Goal: Information Seeking & Learning: Learn about a topic

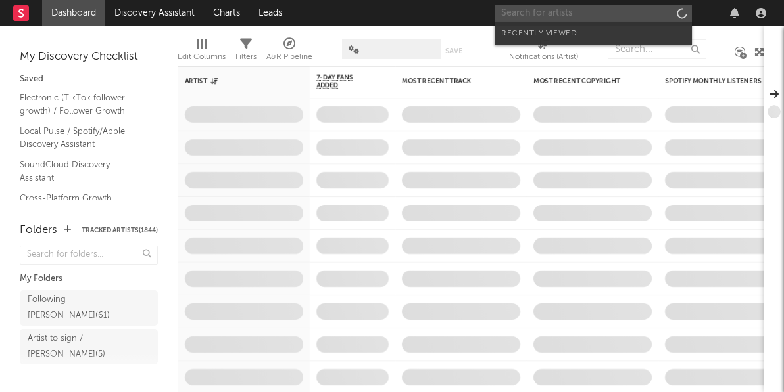
click at [573, 13] on input "text" at bounding box center [592, 13] width 197 height 16
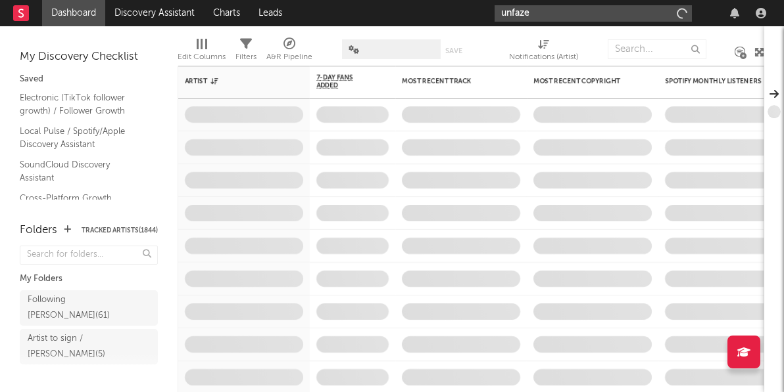
type input "unfazed"
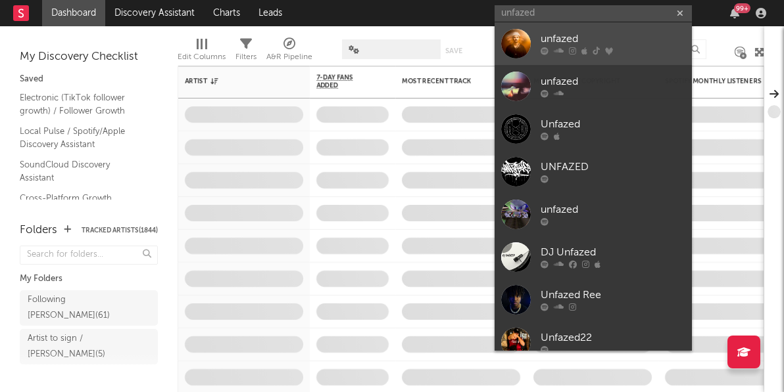
click at [628, 42] on div "unfazed" at bounding box center [612, 40] width 145 height 16
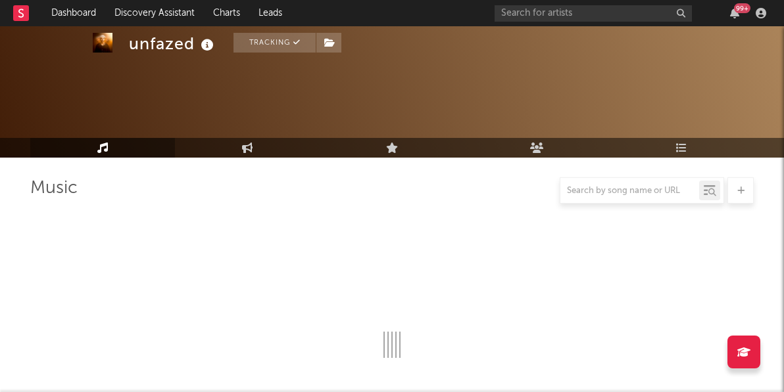
scroll to position [437, 0]
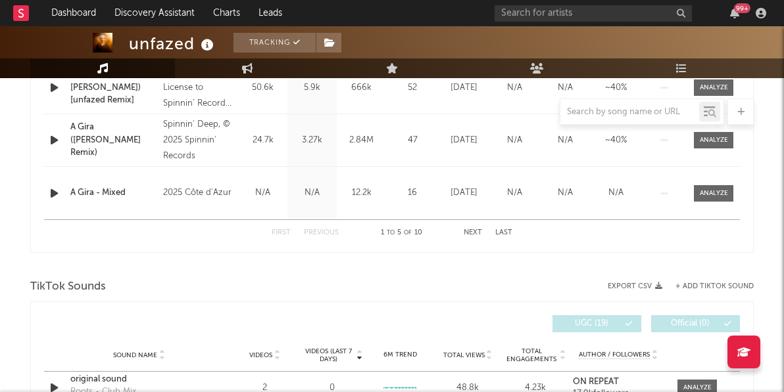
select select "6m"
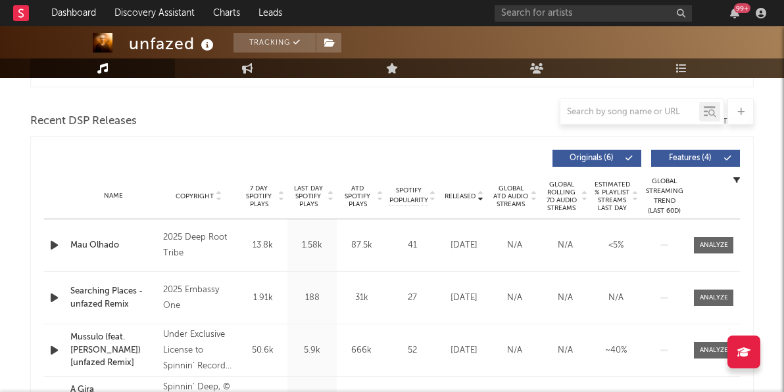
click at [302, 195] on span "Last Day Spotify Plays" at bounding box center [308, 197] width 35 height 24
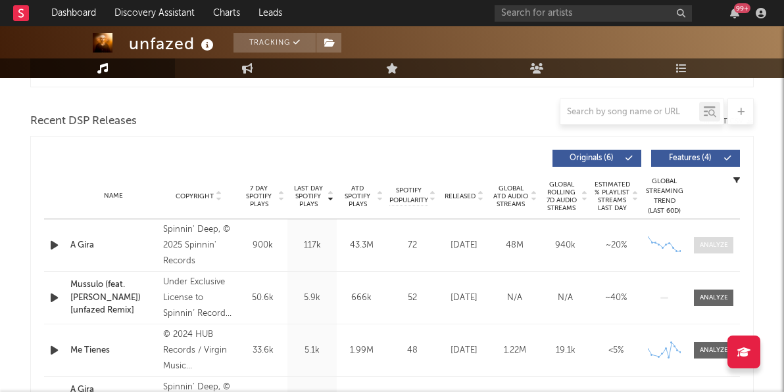
click at [723, 243] on div at bounding box center [713, 246] width 28 height 10
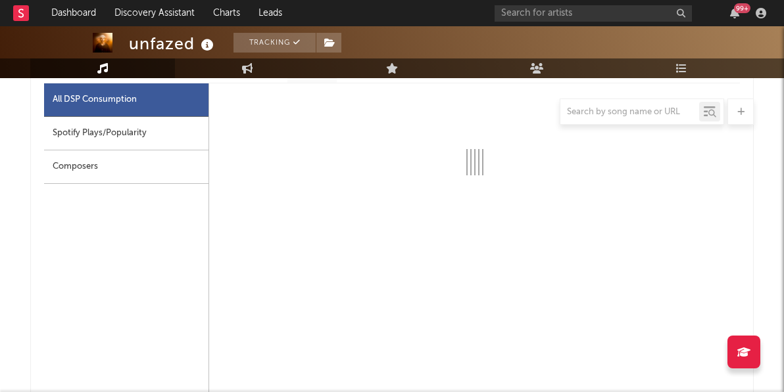
scroll to position [628, 0]
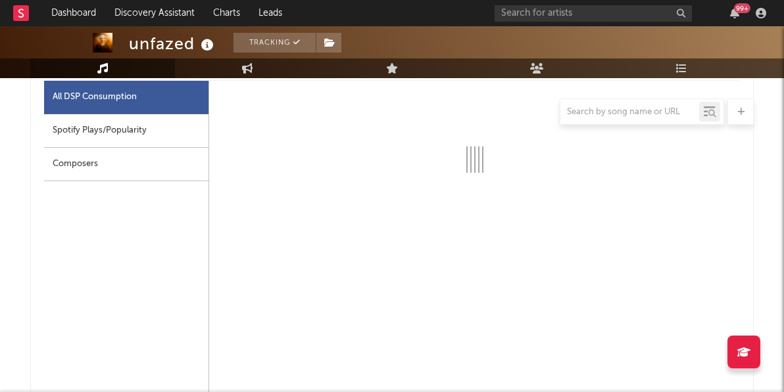
select select "6m"
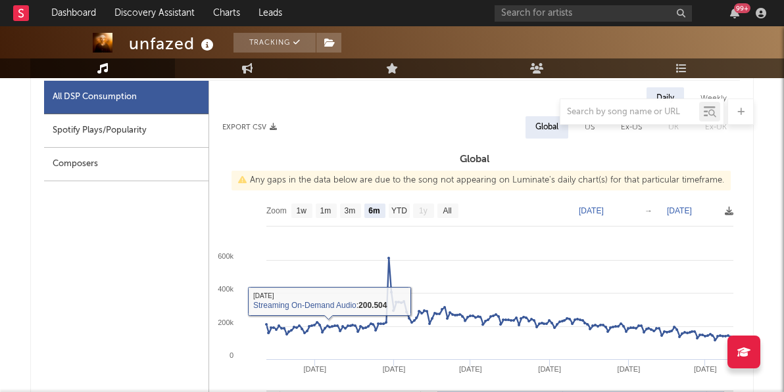
click at [148, 141] on div "Spotify Plays/Popularity" at bounding box center [126, 131] width 164 height 34
select select "6m"
select select "1w"
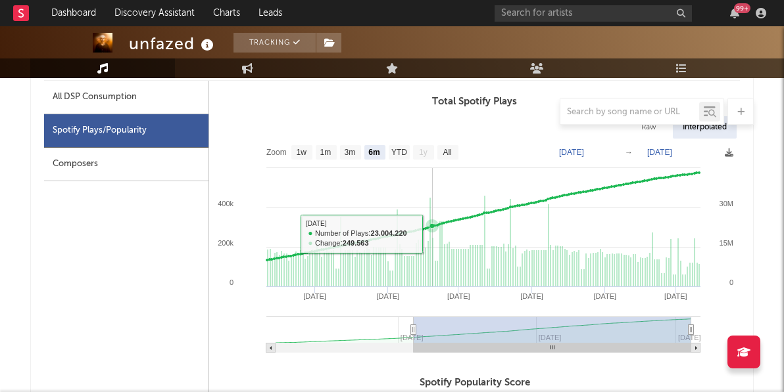
click at [433, 233] on rect at bounding box center [474, 250] width 530 height 223
